Goal: Task Accomplishment & Management: Manage account settings

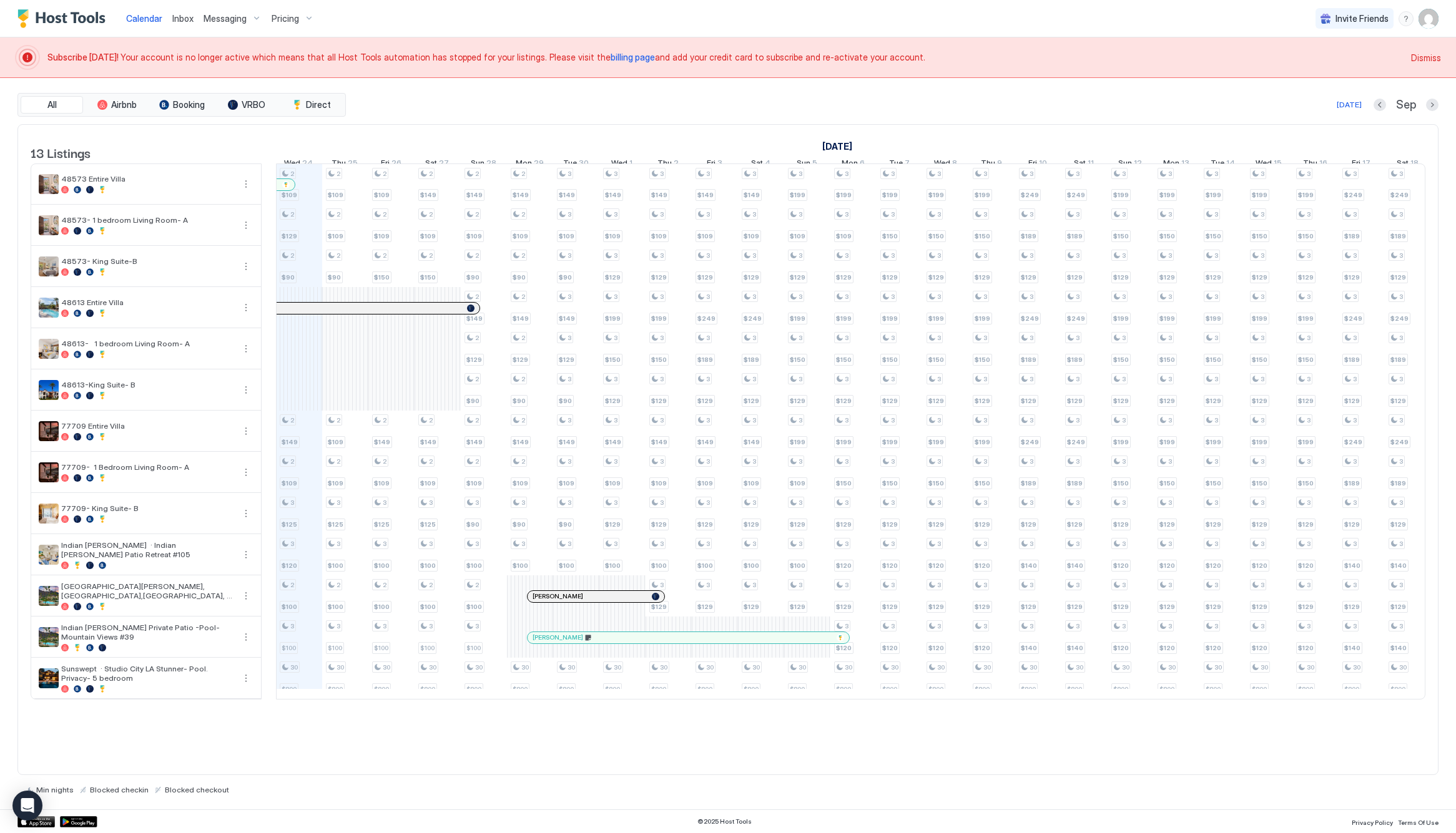
scroll to position [0, 694]
click at [611, 52] on span "billing page" at bounding box center [633, 57] width 44 height 10
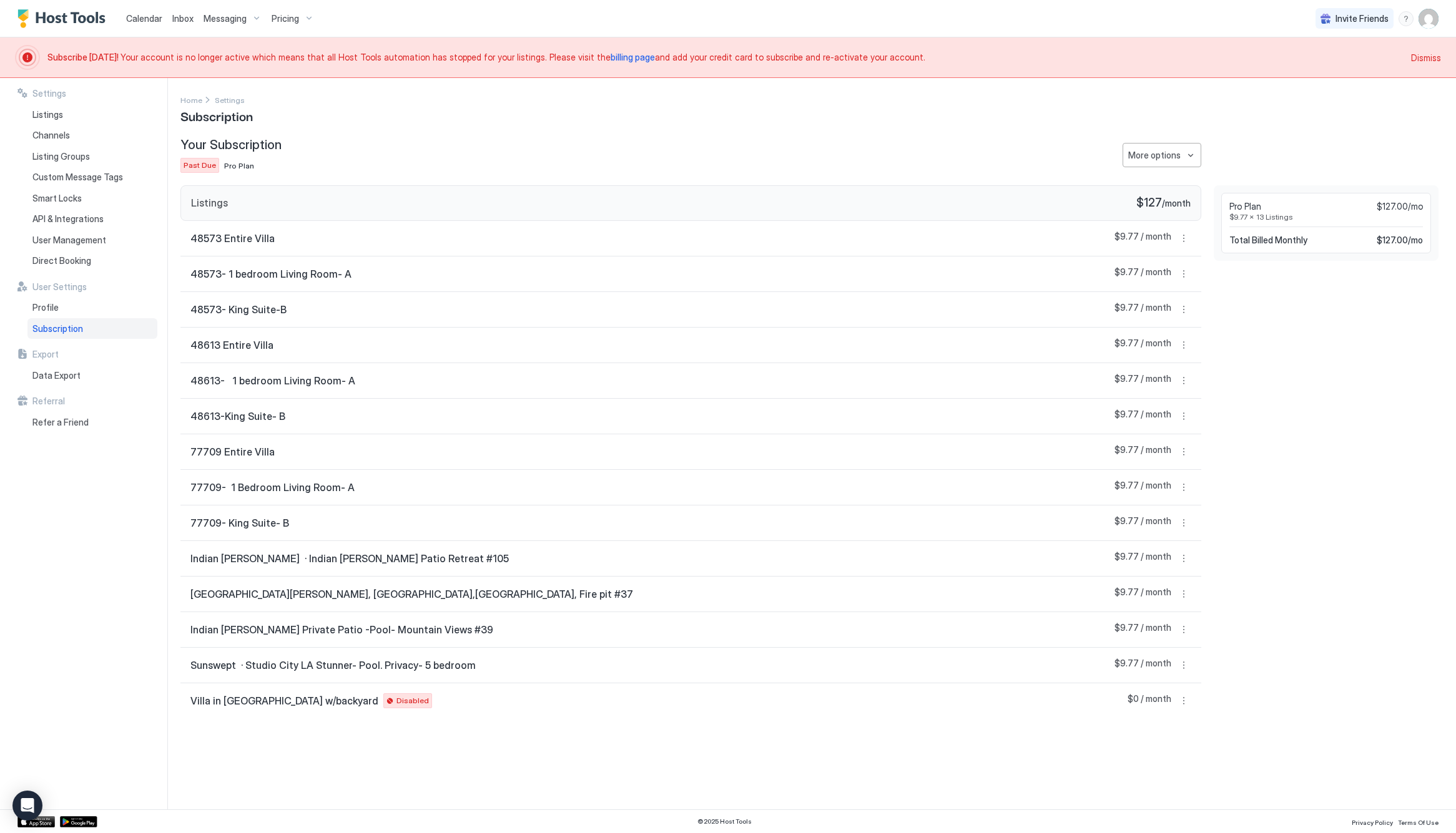
click at [1421, 10] on img "User profile" at bounding box center [1428, 18] width 20 height 20
click at [1363, 68] on div "Settings" at bounding box center [1358, 70] width 159 height 22
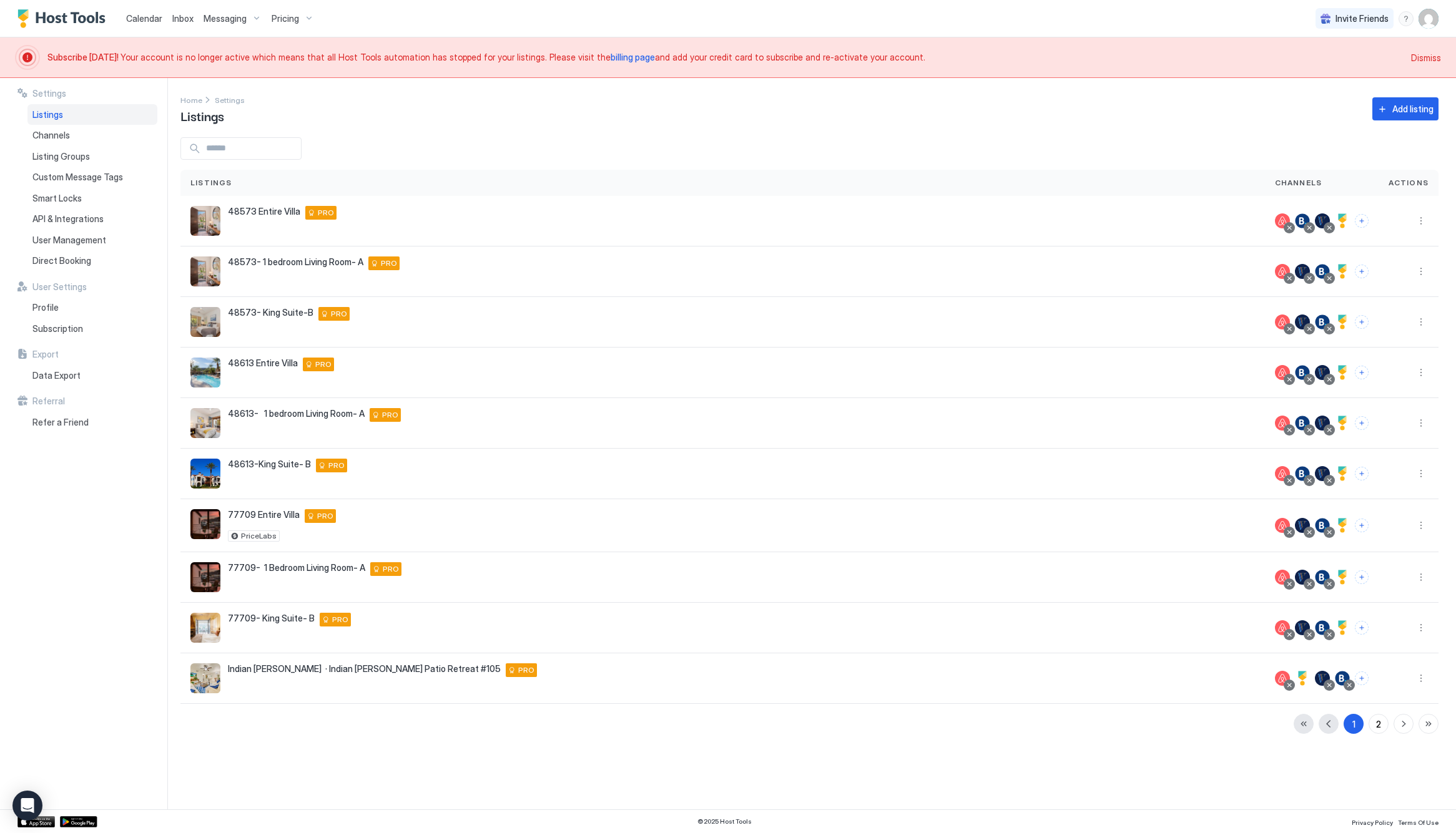
click at [611, 57] on span "billing page" at bounding box center [633, 57] width 44 height 10
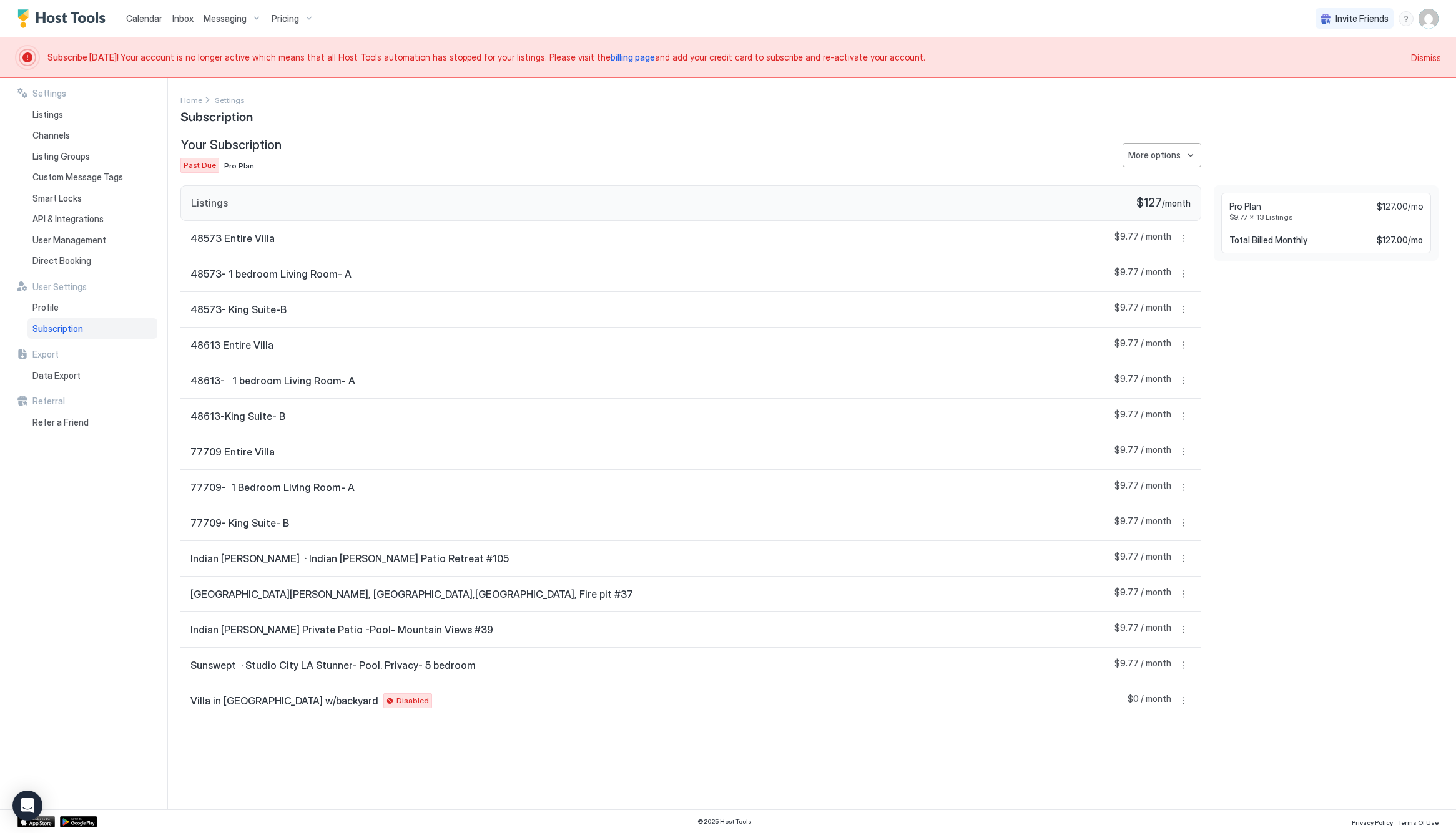
click at [192, 167] on span "Past Due" at bounding box center [200, 165] width 32 height 11
click at [1173, 161] on div "More options" at bounding box center [1154, 155] width 52 height 13
click at [1159, 198] on span "Edit Credit Card" at bounding box center [1170, 197] width 57 height 10
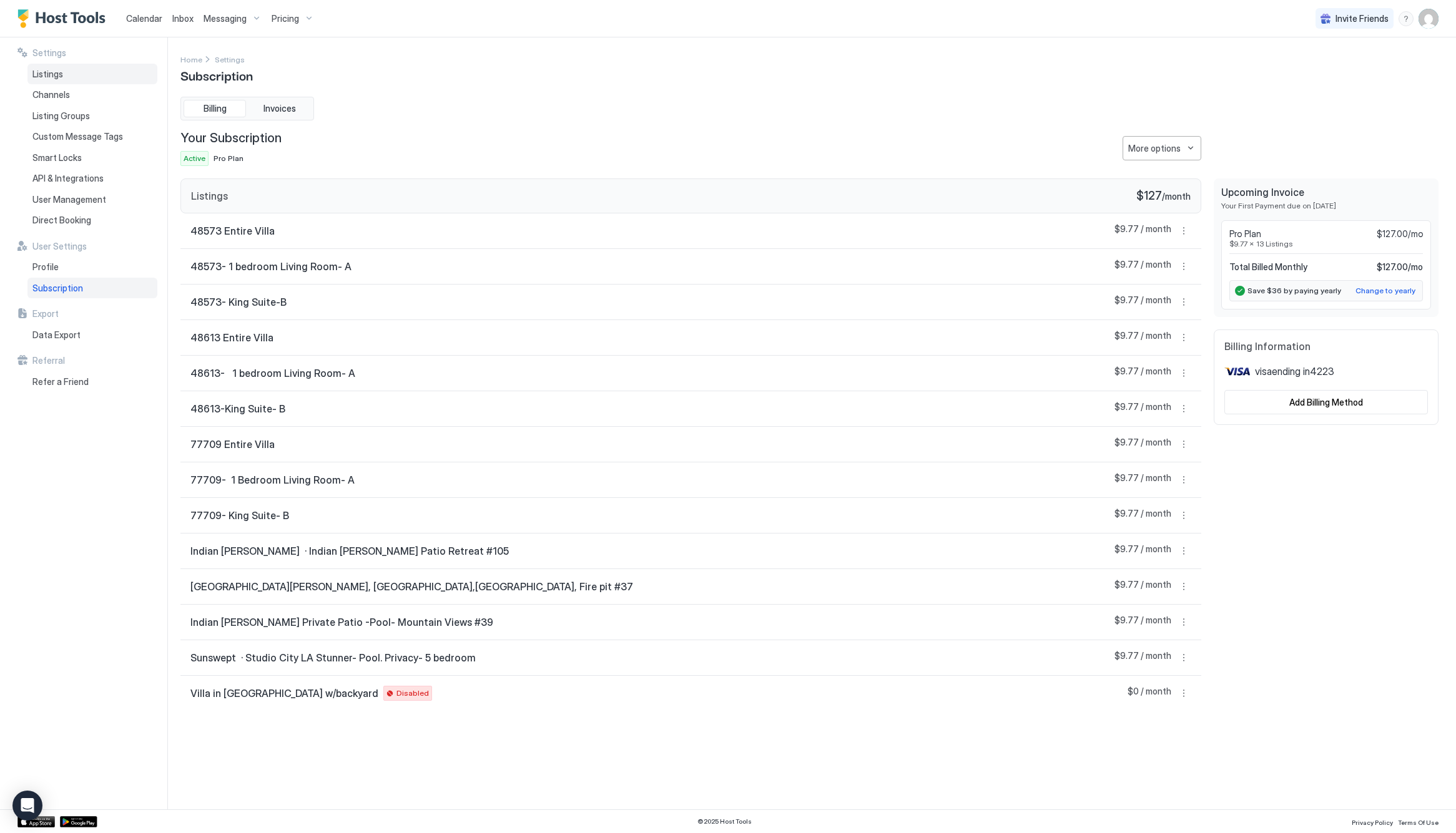
click at [103, 73] on div "Listings" at bounding box center [92, 74] width 130 height 21
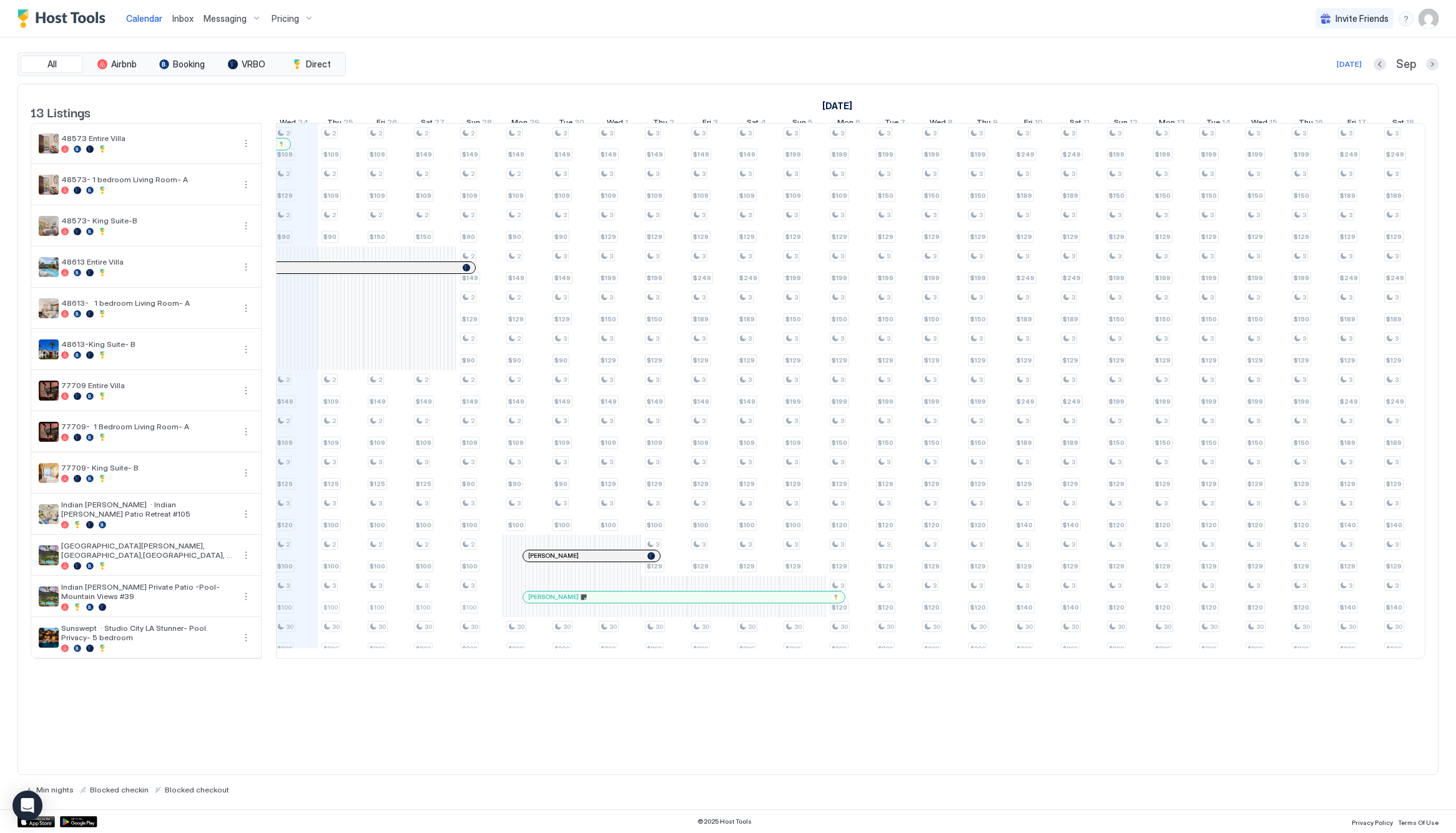
scroll to position [0, 695]
